Goal: Information Seeking & Learning: Learn about a topic

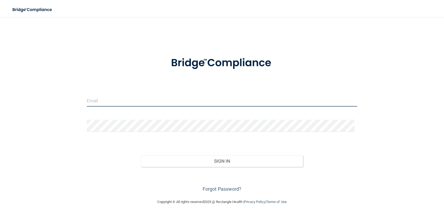
click at [123, 100] on input "email" at bounding box center [222, 100] width 270 height 12
type input "[EMAIL_ADDRESS][DOMAIN_NAME]"
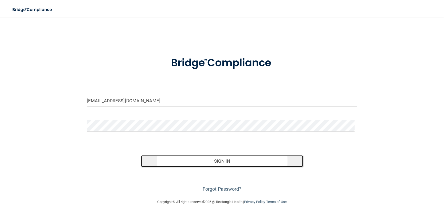
click at [233, 164] on button "Sign In" at bounding box center [222, 161] width 162 height 12
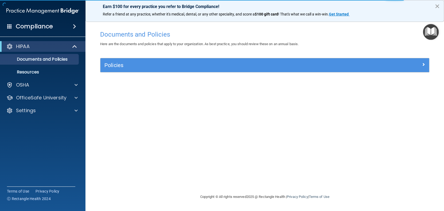
click at [435, 6] on button "×" at bounding box center [436, 6] width 5 height 9
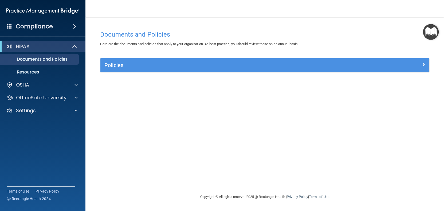
click at [75, 27] on span at bounding box center [74, 26] width 3 height 6
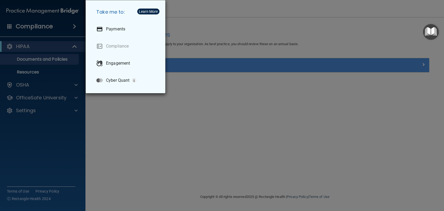
click at [75, 27] on div "Take me to: Payments Compliance Engagement Cyber Quant" at bounding box center [222, 105] width 444 height 211
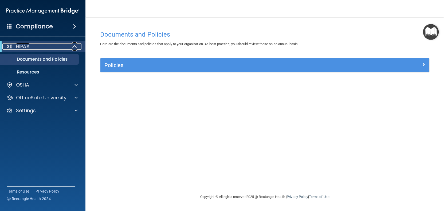
click at [74, 46] on span at bounding box center [75, 46] width 5 height 6
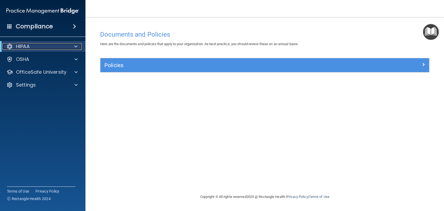
click at [74, 46] on span at bounding box center [75, 46] width 3 height 6
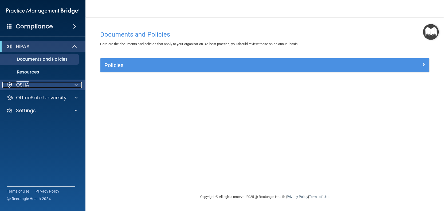
click at [75, 84] on span at bounding box center [75, 85] width 3 height 6
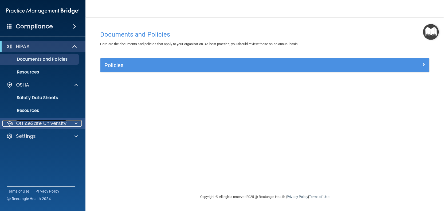
click at [77, 125] on span at bounding box center [75, 123] width 3 height 6
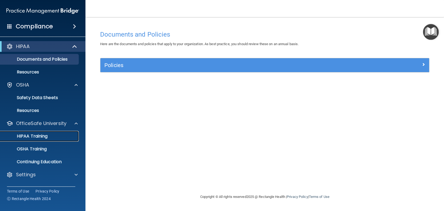
click at [43, 136] on p "HIPAA Training" at bounding box center [25, 135] width 44 height 5
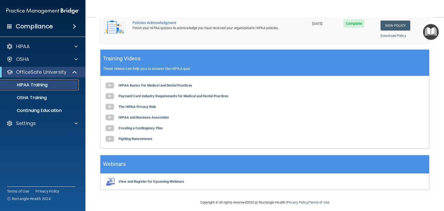
scroll to position [190, 0]
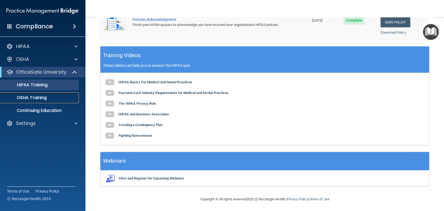
click at [32, 99] on p "OSHA Training" at bounding box center [24, 97] width 43 height 5
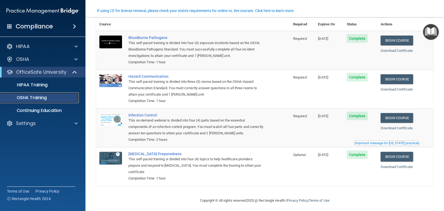
scroll to position [31, 0]
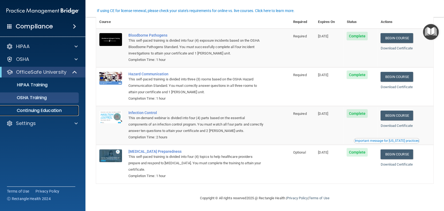
click at [43, 110] on p "Continuing Education" at bounding box center [39, 110] width 73 height 5
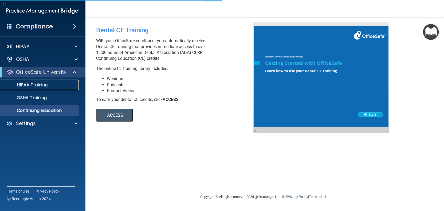
click at [31, 88] on link "HIPAA Training" at bounding box center [37, 84] width 84 height 11
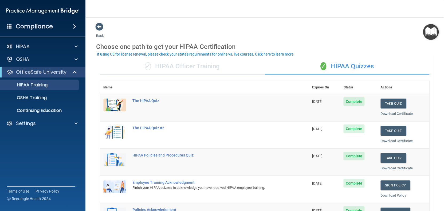
click at [180, 66] on div "✓ HIPAA Officer Training" at bounding box center [182, 66] width 165 height 16
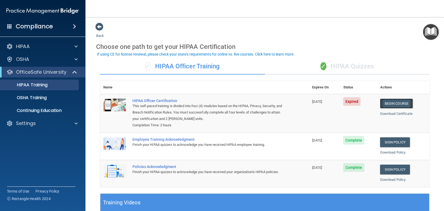
click at [388, 104] on link "Begin Course" at bounding box center [396, 103] width 33 height 10
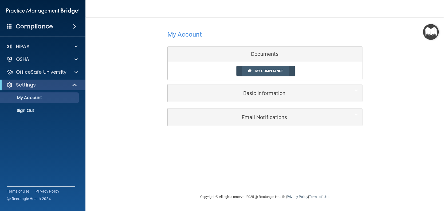
click at [283, 73] on link "My Compliance" at bounding box center [265, 71] width 58 height 10
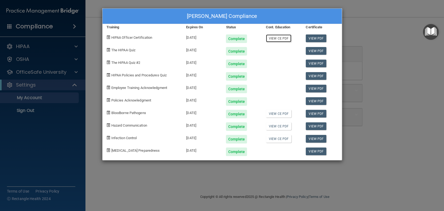
click at [279, 38] on link "View CE PDF" at bounding box center [278, 38] width 25 height 8
click at [405, 92] on div "[PERSON_NAME] Compliance Training Expires On Status Cont. Education Certificate…" at bounding box center [222, 105] width 444 height 211
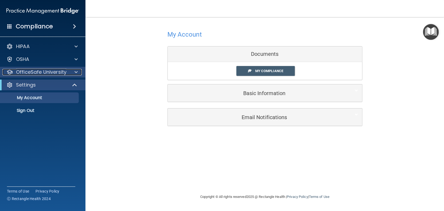
click at [74, 72] on span at bounding box center [75, 72] width 3 height 6
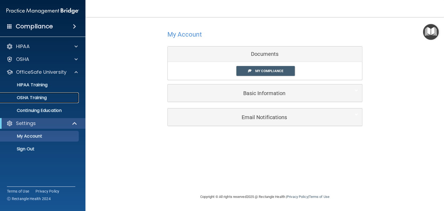
click at [41, 100] on p "OSHA Training" at bounding box center [24, 97] width 43 height 5
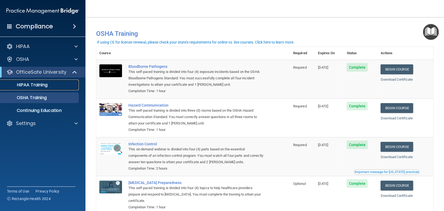
click at [43, 87] on p "HIPAA Training" at bounding box center [25, 84] width 44 height 5
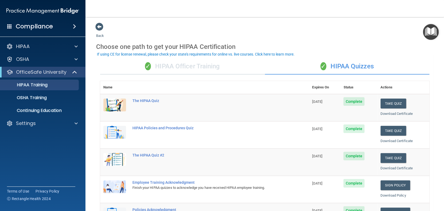
click at [208, 66] on div "✓ HIPAA Officer Training" at bounding box center [182, 66] width 165 height 16
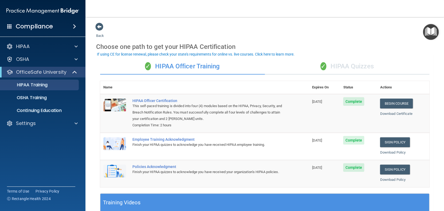
click at [340, 65] on div "✓ HIPAA Quizzes" at bounding box center [347, 66] width 165 height 16
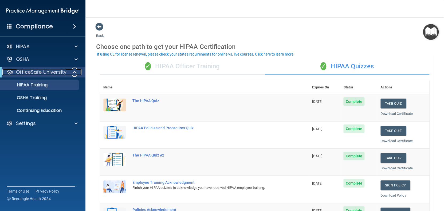
click at [75, 71] on span at bounding box center [75, 72] width 5 height 6
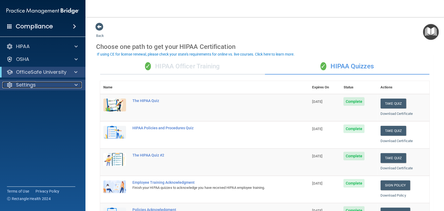
click at [76, 82] on span at bounding box center [75, 85] width 3 height 6
click at [101, 27] on span at bounding box center [99, 27] width 8 height 8
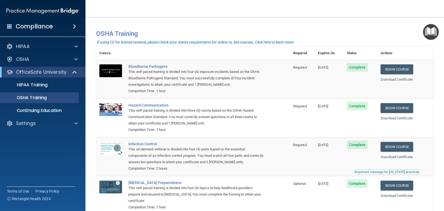
click at [75, 25] on span at bounding box center [74, 26] width 3 height 6
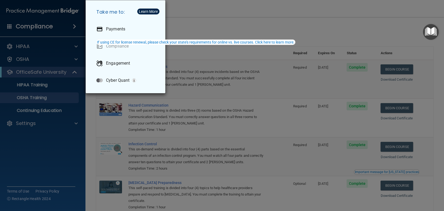
click at [75, 25] on div "Take me to: Payments Compliance Engagement Cyber Quant" at bounding box center [222, 105] width 444 height 211
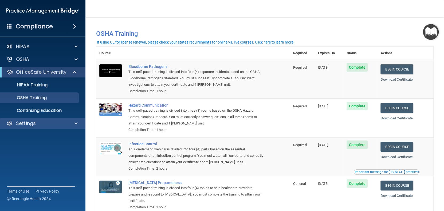
click at [78, 119] on div "Settings" at bounding box center [43, 123] width 86 height 11
click at [75, 121] on span at bounding box center [75, 123] width 3 height 6
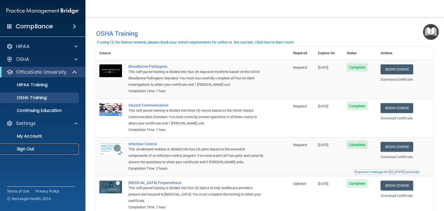
click at [29, 150] on p "Sign Out" at bounding box center [39, 148] width 73 height 5
